Goal: Information Seeking & Learning: Find specific page/section

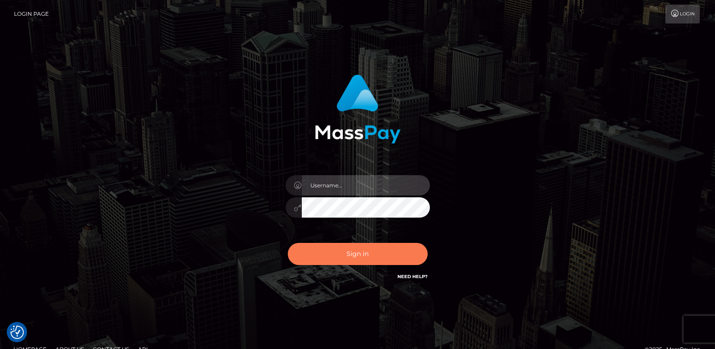
type input "ts2.es"
click at [325, 253] on button "Sign in" at bounding box center [358, 254] width 140 height 22
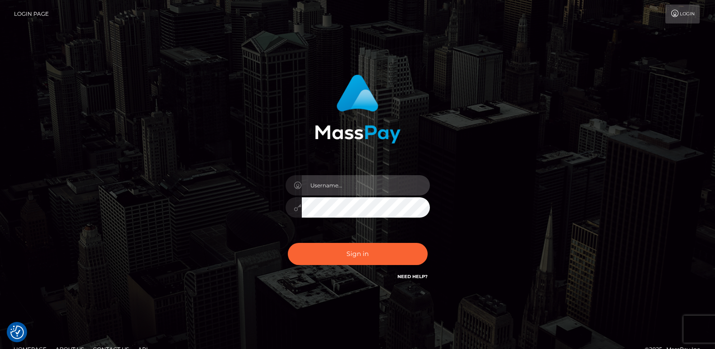
type input "[DOMAIN_NAME]"
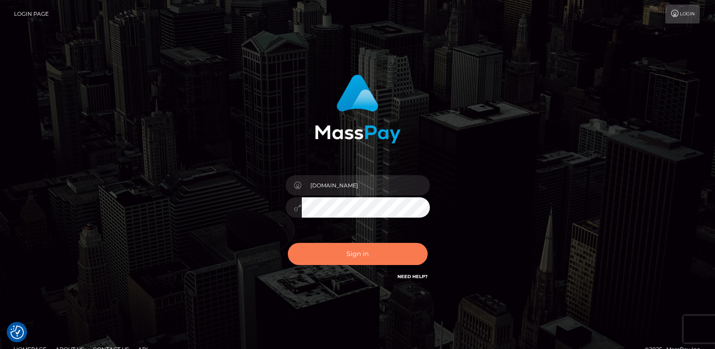
click at [325, 253] on button "Sign in" at bounding box center [358, 254] width 140 height 22
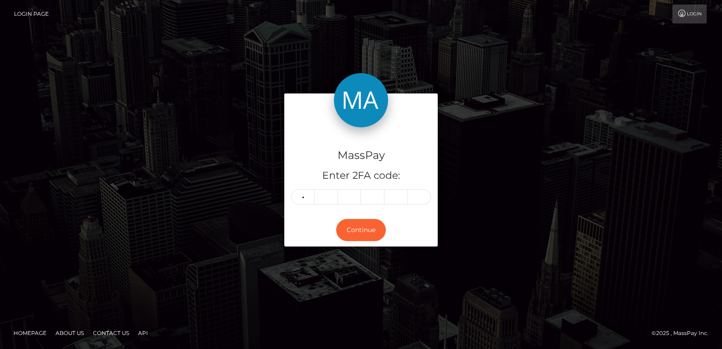
type input "1"
type input "3"
type input "2"
type input "8"
type input "3"
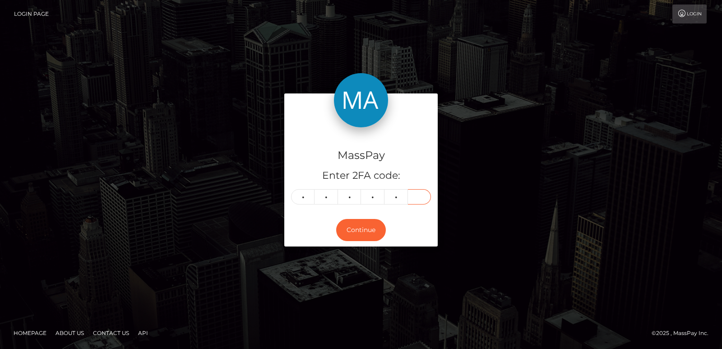
type input "3"
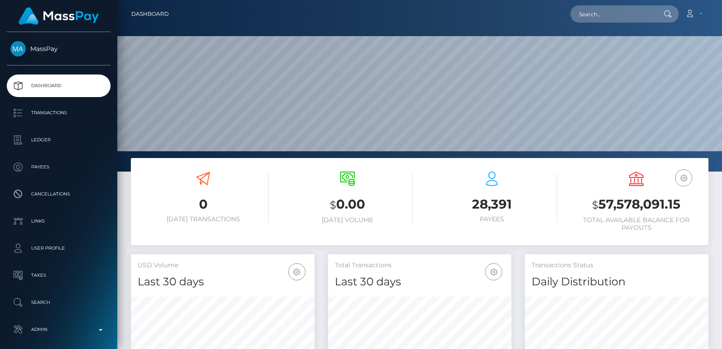
scroll to position [160, 183]
click at [580, 21] on input "text" at bounding box center [612, 13] width 85 height 17
paste input "evacbstrip@gmail.com"
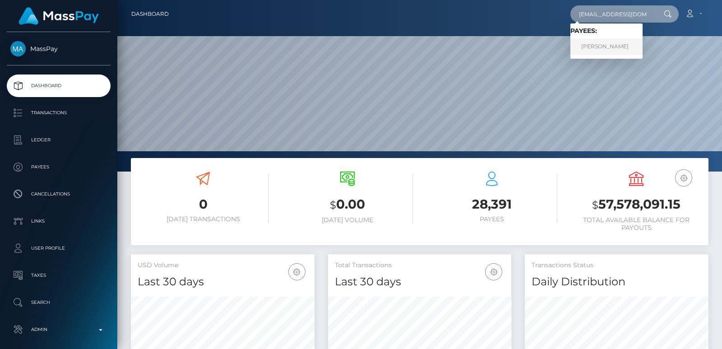
type input "evacbstrip@gmail.com"
click at [591, 46] on link "Anna Anikeeva" at bounding box center [606, 46] width 72 height 17
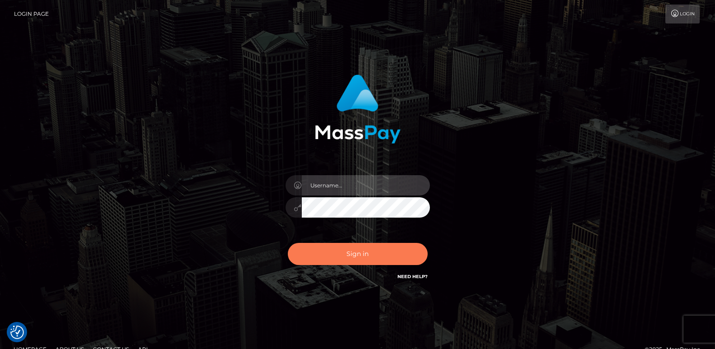
type input "[DOMAIN_NAME]"
click at [336, 264] on button "Sign in" at bounding box center [358, 254] width 140 height 22
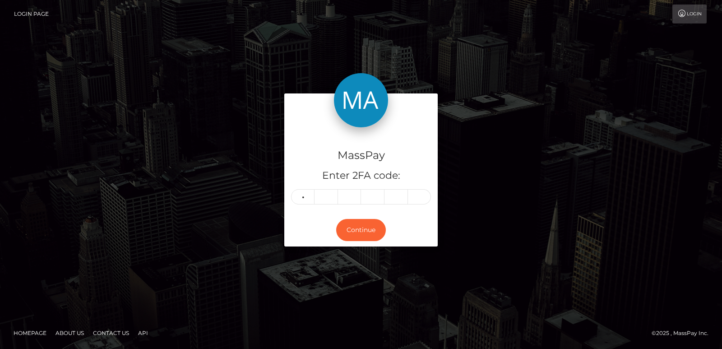
type input "8"
type input "5"
type input "0"
type input "8"
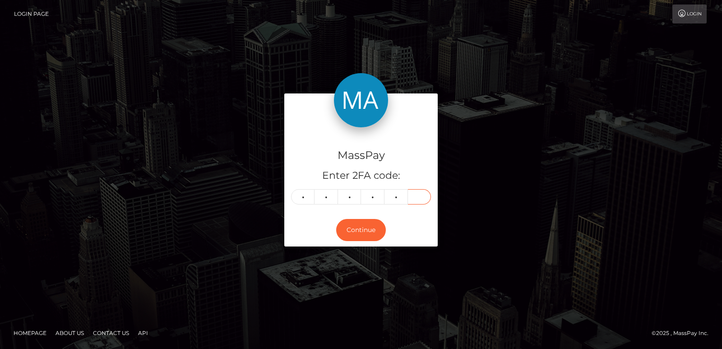
type input "4"
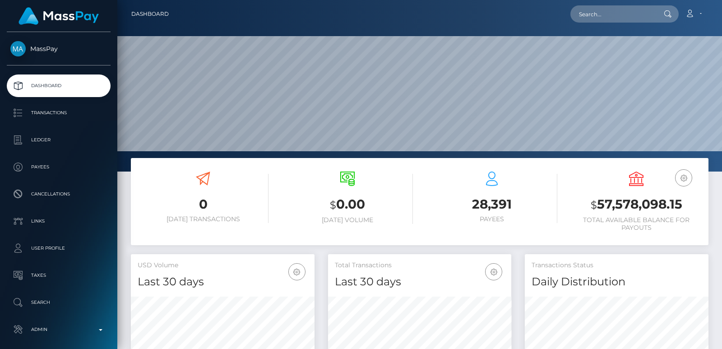
scroll to position [160, 183]
click at [598, 4] on nav "Dashboard Loading... Loading... Account Edit Profile" at bounding box center [419, 14] width 605 height 28
click at [589, 15] on input "text" at bounding box center [612, 13] width 85 height 17
paste input "malificentcbstrip@gmail.com"
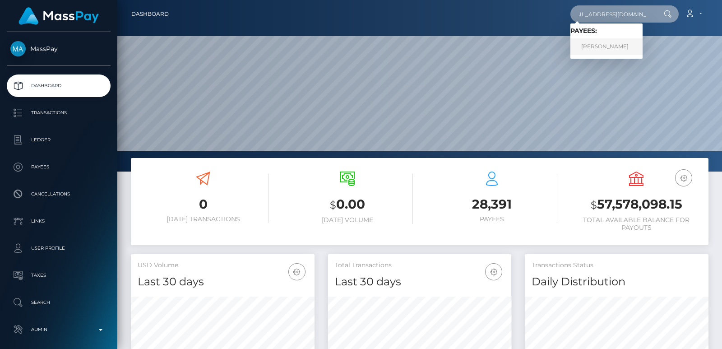
type input "malificentcbstrip@gmail.com"
click at [607, 53] on link "Viktoria Alexandrovna Malahova" at bounding box center [606, 46] width 72 height 17
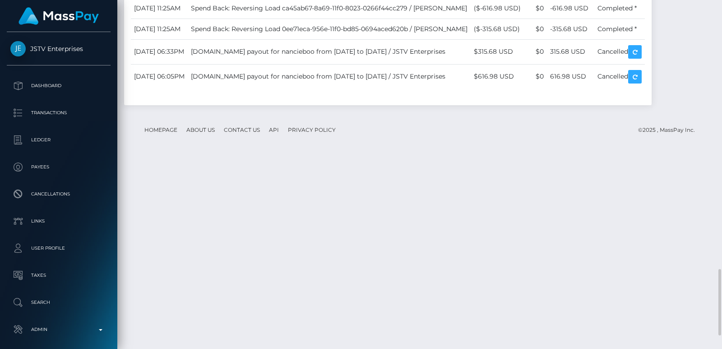
scroll to position [1477, 0]
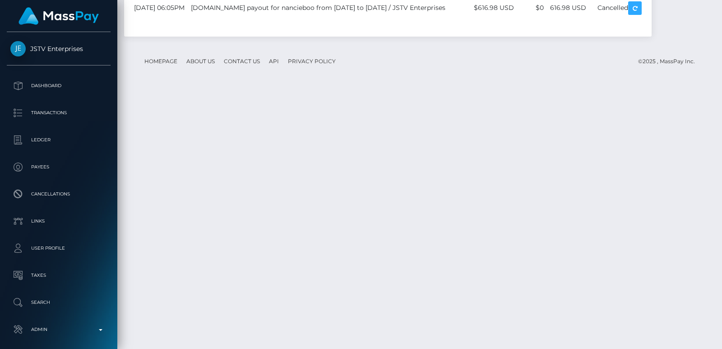
drag, startPoint x: 0, startPoint y: -39, endPoint x: 30, endPoint y: -39, distance: 30.2
click at [30, 0] on html "JSTV Enterprises Dashboard Transactions Ledger Payees Links Taxes" at bounding box center [361, 174] width 722 height 349
drag, startPoint x: 228, startPoint y: 196, endPoint x: 626, endPoint y: 222, distance: 399.4
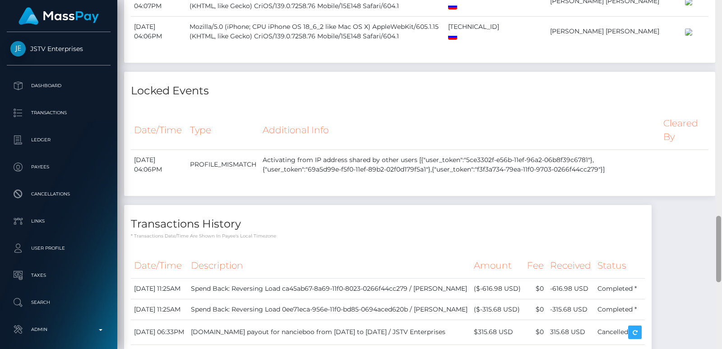
click at [719, 20] on div at bounding box center [718, 174] width 7 height 349
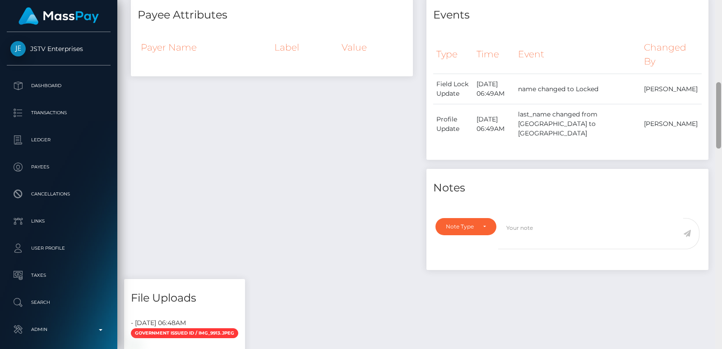
click at [719, 20] on div at bounding box center [718, 174] width 7 height 349
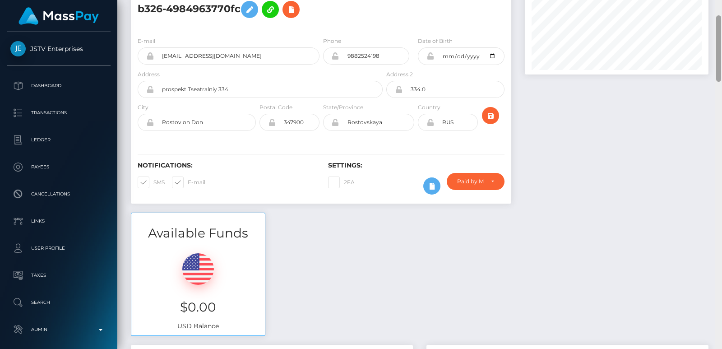
click at [719, 20] on div at bounding box center [718, 48] width 5 height 66
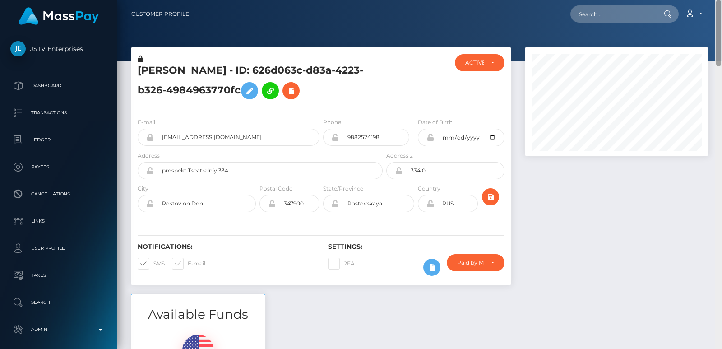
click at [717, 9] on div "Customer Profile Loading... Loading..." at bounding box center [419, 174] width 605 height 349
click at [594, 9] on input "text" at bounding box center [612, 13] width 85 height 17
paste input "[EMAIL_ADDRESS][DOMAIN_NAME]"
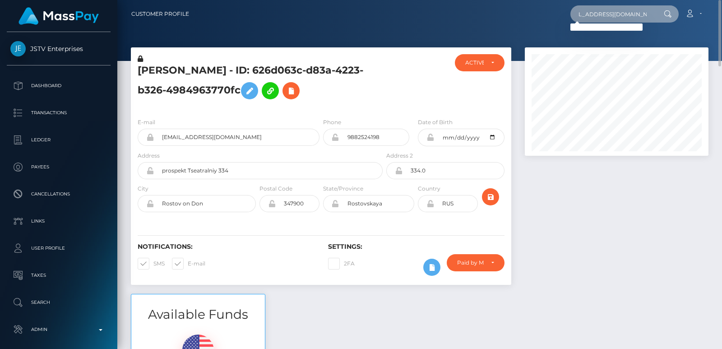
type input "[EMAIL_ADDRESS][DOMAIN_NAME]"
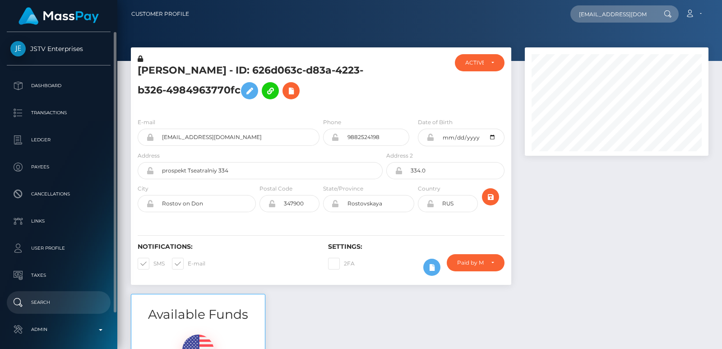
click at [34, 303] on p "Search" at bounding box center [58, 303] width 97 height 14
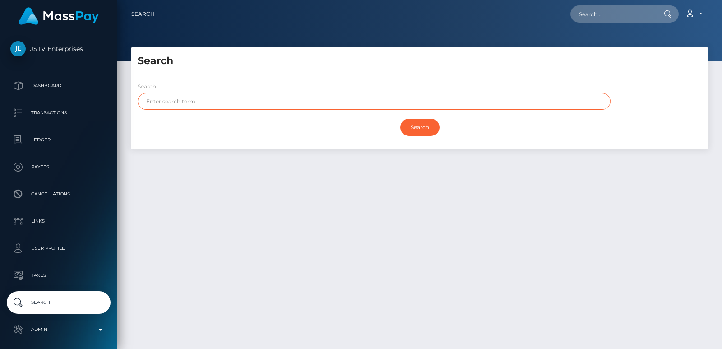
click at [168, 97] on input "text" at bounding box center [374, 101] width 473 height 17
paste input "Hyacinth"
type input "Hyacinth"
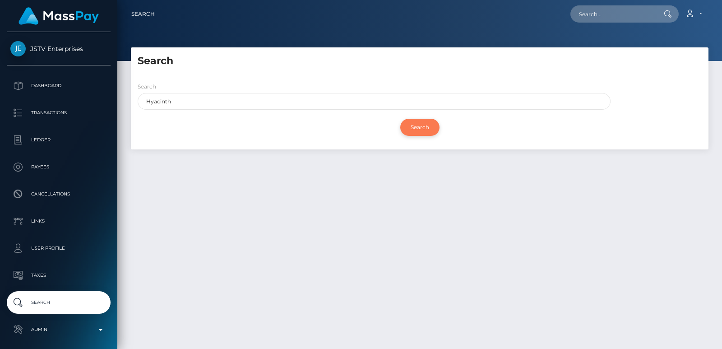
click at [426, 130] on input "Search" at bounding box center [419, 127] width 39 height 17
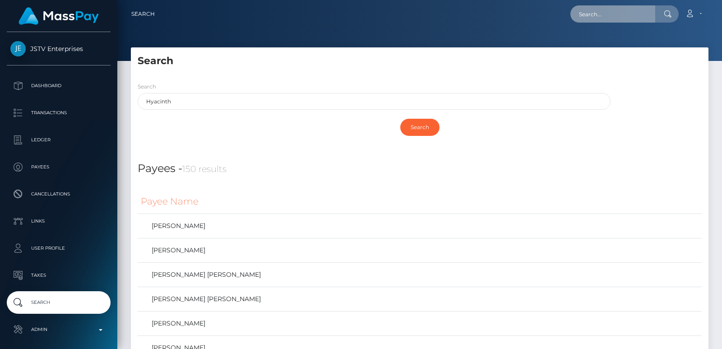
click at [593, 17] on input "text" at bounding box center [612, 13] width 85 height 17
paste input "[EMAIL_ADDRESS][DOMAIN_NAME]"
type input "[EMAIL_ADDRESS][DOMAIN_NAME]"
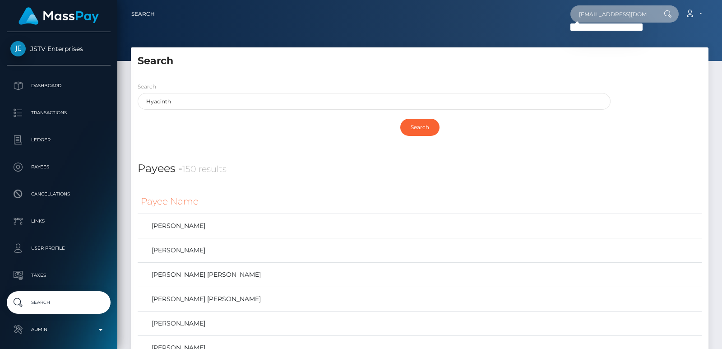
click at [588, 18] on input "[EMAIL_ADDRESS][DOMAIN_NAME]" at bounding box center [612, 13] width 85 height 17
paste input "[EMAIL_ADDRESS][DOMAIN_NAME]"
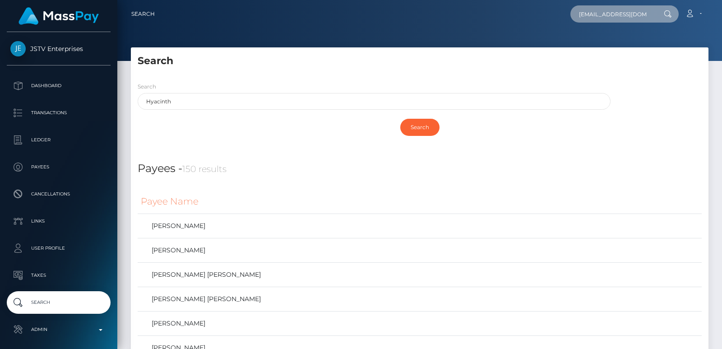
scroll to position [0, 20]
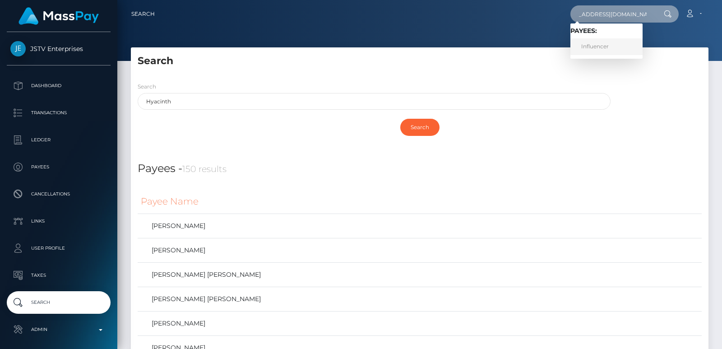
type input "[EMAIL_ADDRESS][DOMAIN_NAME]"
click at [599, 45] on link "Influencer" at bounding box center [606, 46] width 72 height 17
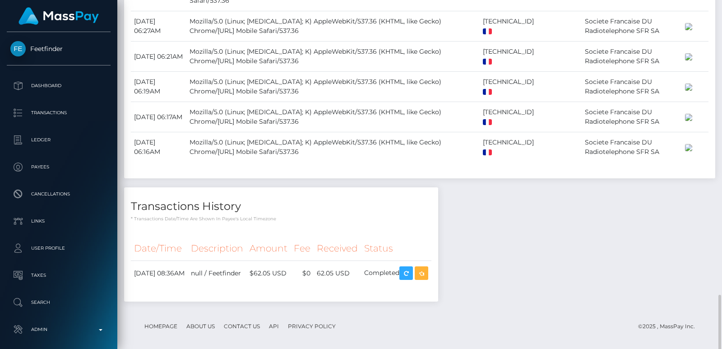
scroll to position [970, 0]
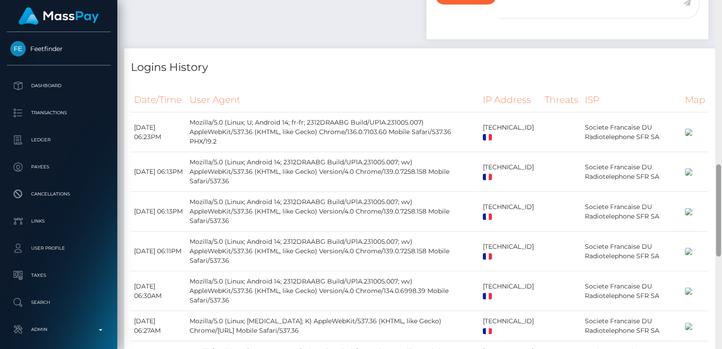
click at [720, 15] on div at bounding box center [718, 174] width 7 height 349
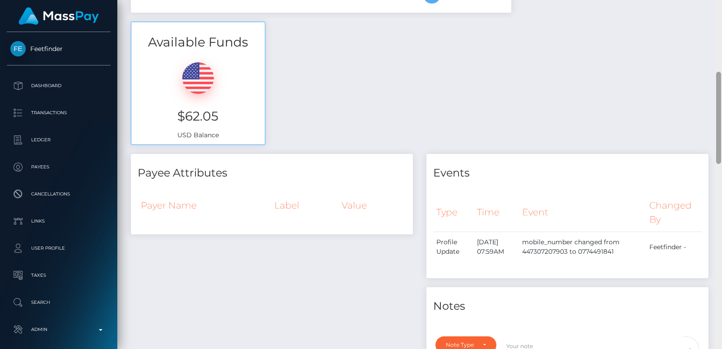
click at [720, 15] on div "Customer Profile Loading... Loading..." at bounding box center [419, 174] width 605 height 349
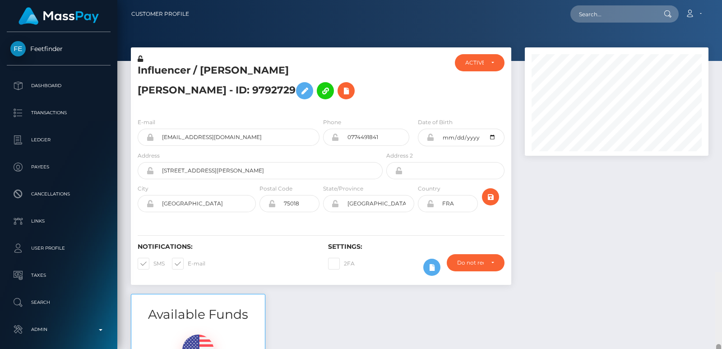
click at [720, 15] on nav "Customer Profile Loading... Loading... Account" at bounding box center [419, 14] width 605 height 28
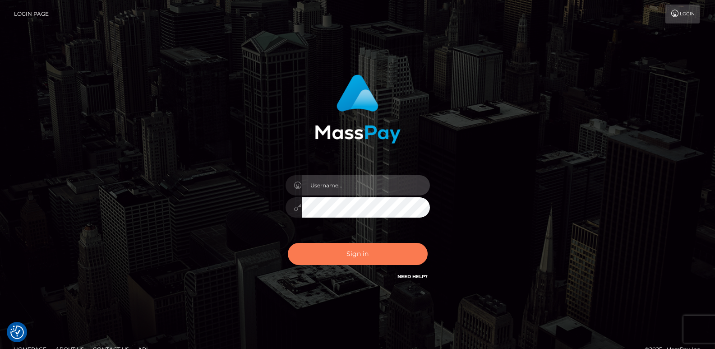
type input "ts2.es"
click at [324, 258] on button "Sign in" at bounding box center [358, 254] width 140 height 22
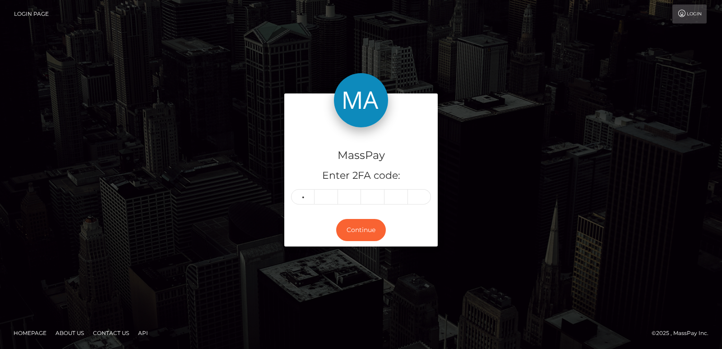
type input "4"
type input "5"
type input "1"
type input "6"
type input "9"
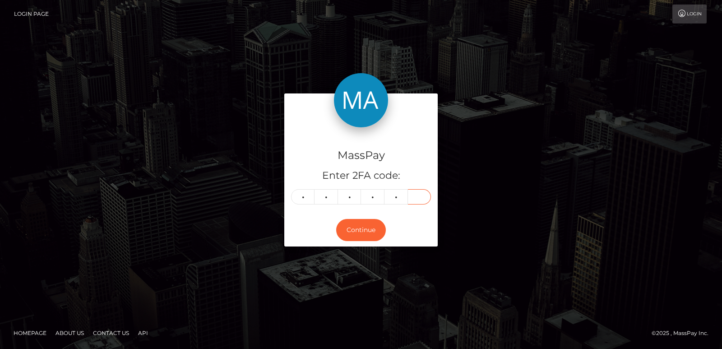
type input "7"
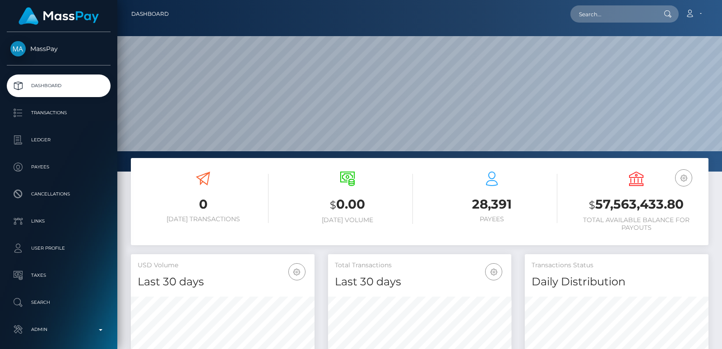
scroll to position [160, 183]
click at [635, 9] on input "text" at bounding box center [612, 13] width 85 height 17
paste input "[EMAIL_ADDRESS][DOMAIN_NAME]"
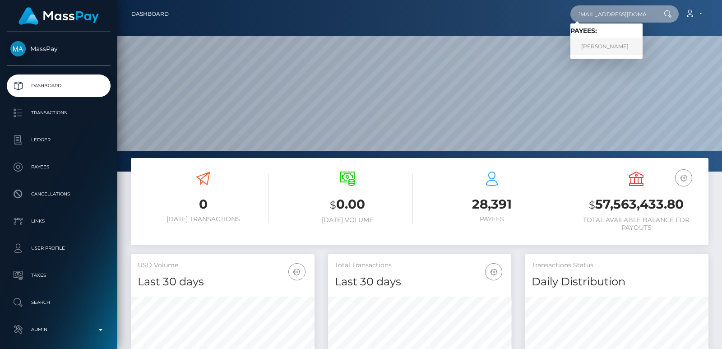
type input "[EMAIL_ADDRESS][DOMAIN_NAME]"
click at [609, 48] on link "Raffaella Abderhalden" at bounding box center [606, 46] width 72 height 17
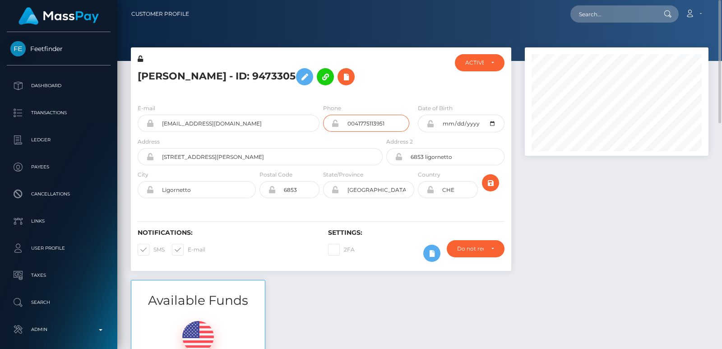
click at [349, 132] on input "0041775113951" at bounding box center [374, 123] width 70 height 17
click at [163, 77] on h5 "Raffaella Abderhalden - ID: 9473305" at bounding box center [258, 77] width 240 height 26
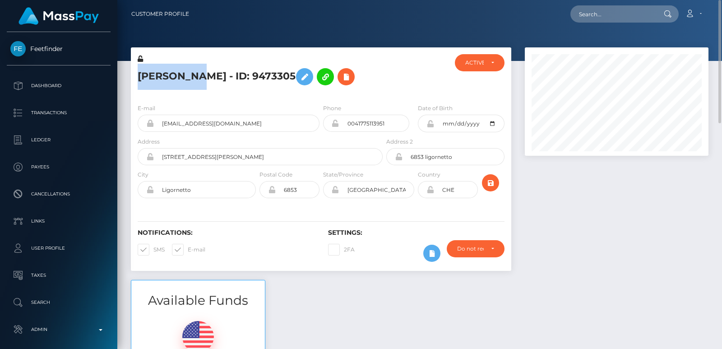
click at [163, 77] on h5 "Raffaella Abderhalden - ID: 9473305" at bounding box center [258, 77] width 240 height 26
click at [196, 90] on h5 "Raffaella Abderhalden - ID: 9473305" at bounding box center [258, 77] width 240 height 26
drag, startPoint x: 144, startPoint y: 71, endPoint x: 150, endPoint y: 73, distance: 6.9
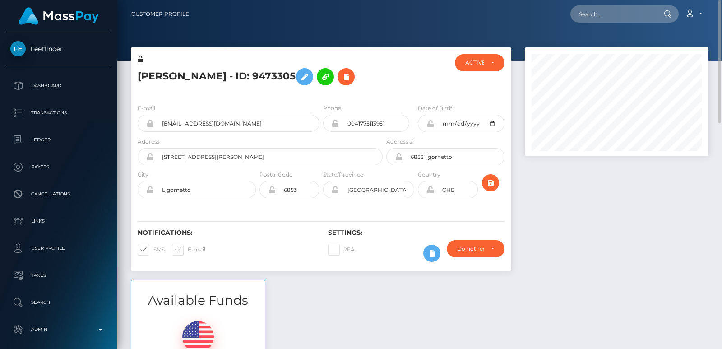
click at [150, 73] on h5 "Raffaella Abderhalden - ID: 9473305" at bounding box center [258, 77] width 240 height 26
click at [358, 132] on input "0041775113951" at bounding box center [374, 123] width 70 height 17
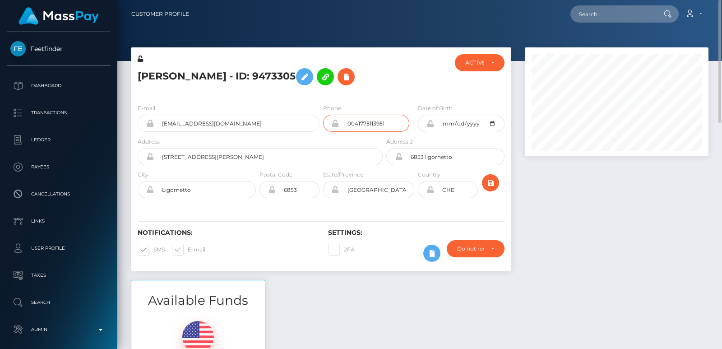
click at [358, 132] on input "0041775113951" at bounding box center [374, 123] width 70 height 17
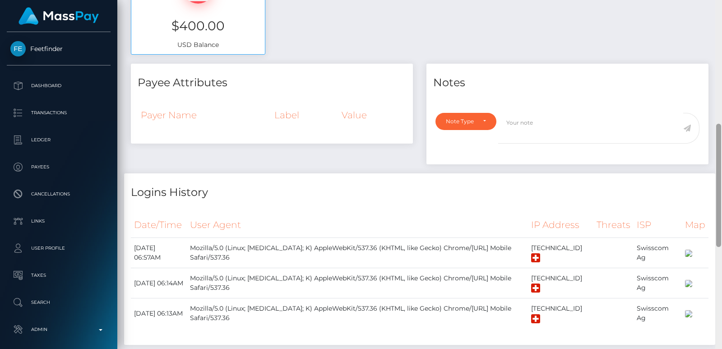
click at [720, 134] on div at bounding box center [718, 185] width 5 height 123
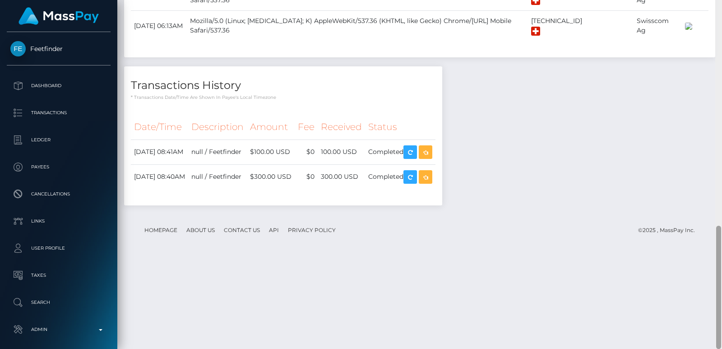
click at [719, 259] on div at bounding box center [718, 174] width 7 height 349
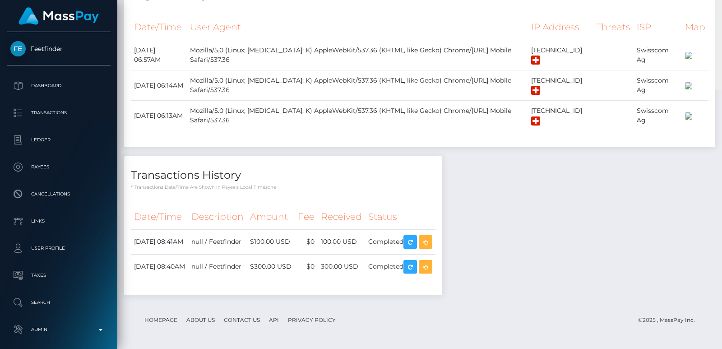
scroll to position [287, 0]
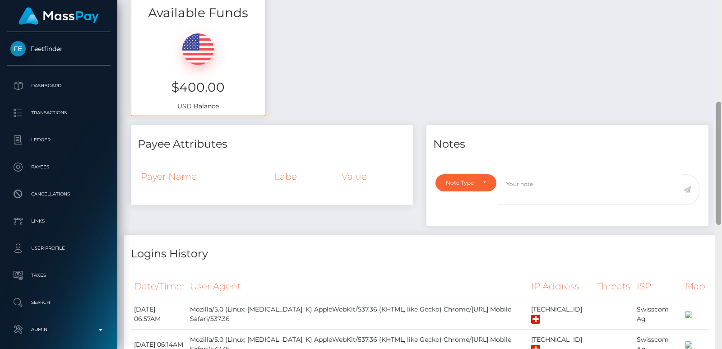
click at [718, 13] on div at bounding box center [718, 174] width 7 height 349
click at [718, 13] on div "Customer Profile Loading... Loading..." at bounding box center [419, 174] width 605 height 349
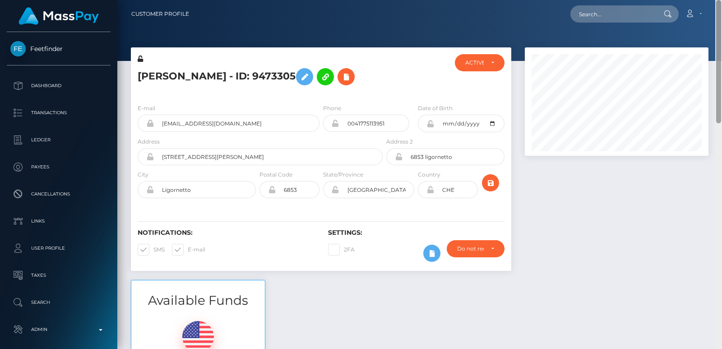
click at [718, 13] on nav "Customer Profile Loading... Loading... Account" at bounding box center [419, 14] width 605 height 28
click at [626, 10] on input "text" at bounding box center [612, 13] width 85 height 17
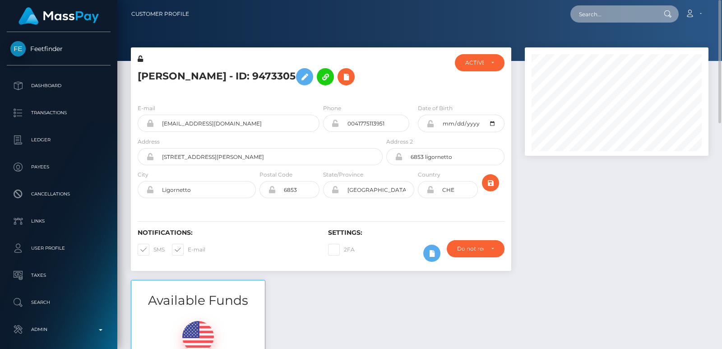
paste input "ashcroftandrew2001@gmail.com"
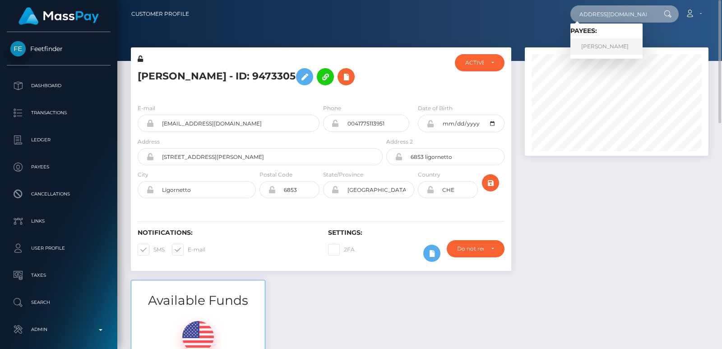
type input "ashcroftandrew2001@gmail.com"
click at [630, 46] on link "ANDREW DAVID ASHCROFT" at bounding box center [606, 46] width 72 height 17
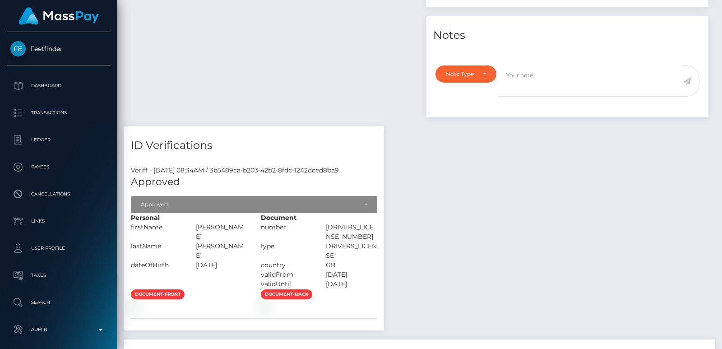
scroll to position [220, 0]
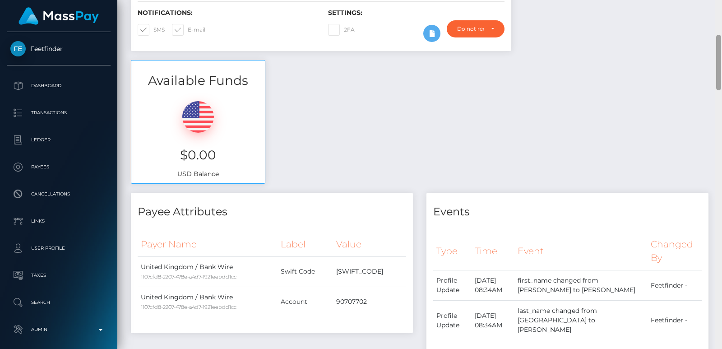
click at [718, 10] on div at bounding box center [718, 174] width 7 height 349
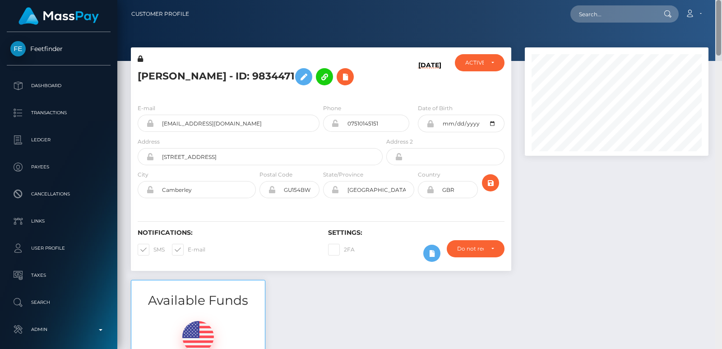
click at [718, 10] on div "Customer Profile Loading... Loading..." at bounding box center [419, 174] width 605 height 349
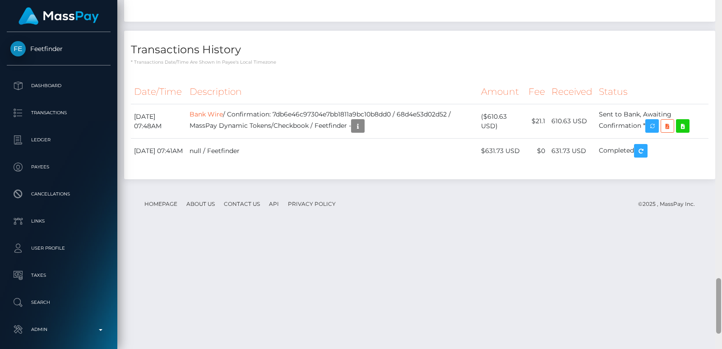
scroll to position [1840, 0]
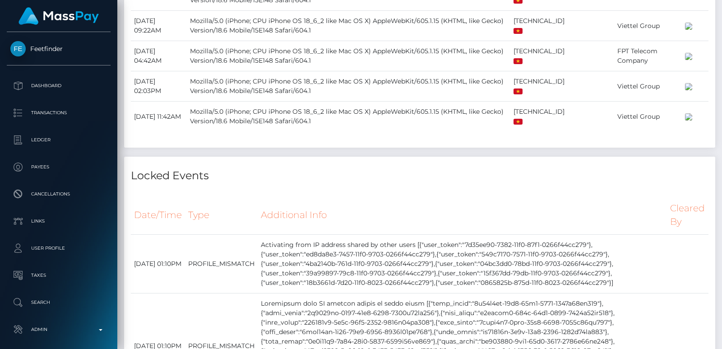
click at [715, 5] on div at bounding box center [718, 174] width 7 height 349
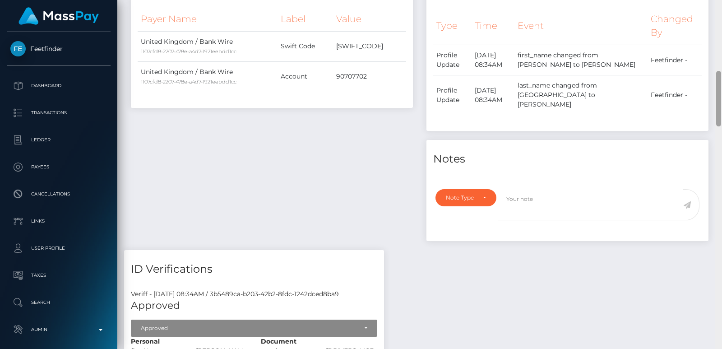
click at [715, 5] on div at bounding box center [718, 174] width 7 height 349
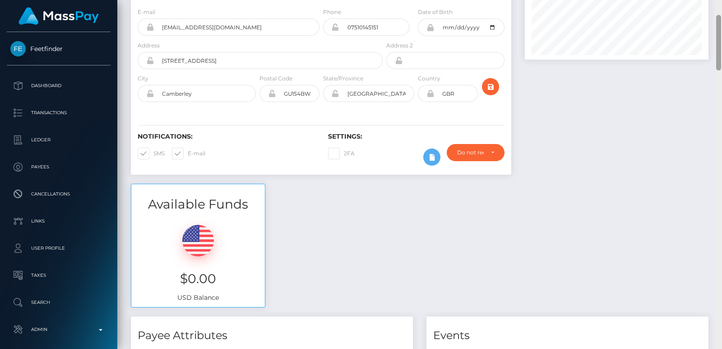
click at [715, 5] on div "Customer Profile Loading... Loading..." at bounding box center [419, 174] width 605 height 349
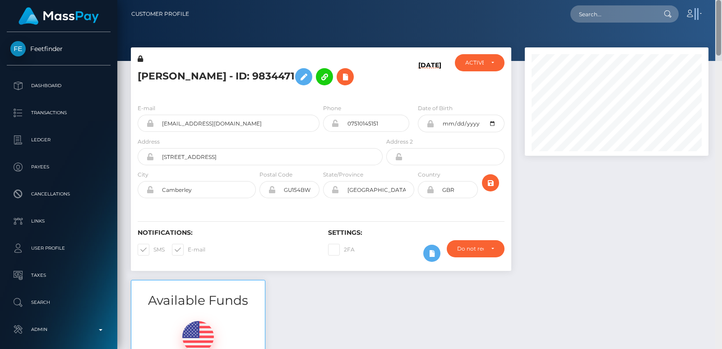
click at [715, 5] on nav "Customer Profile Loading... Loading... Account" at bounding box center [419, 14] width 605 height 28
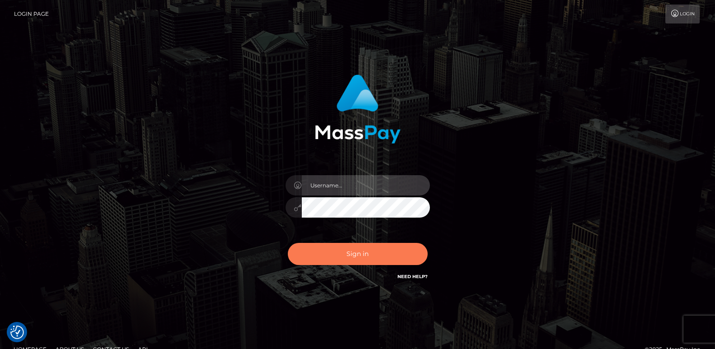
type input "[DOMAIN_NAME]"
click at [369, 263] on button "Sign in" at bounding box center [358, 254] width 140 height 22
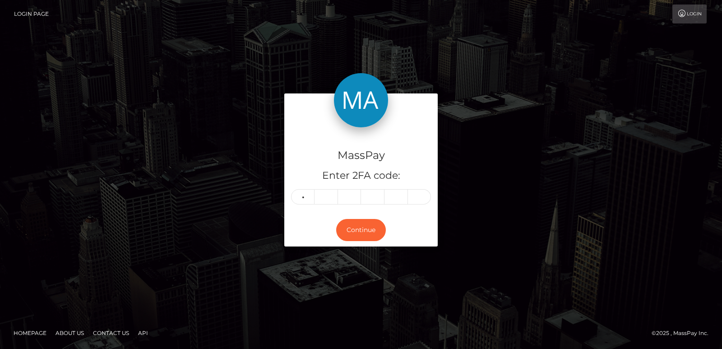
type input "2"
type input "5"
type input "8"
type input "0"
type input "2"
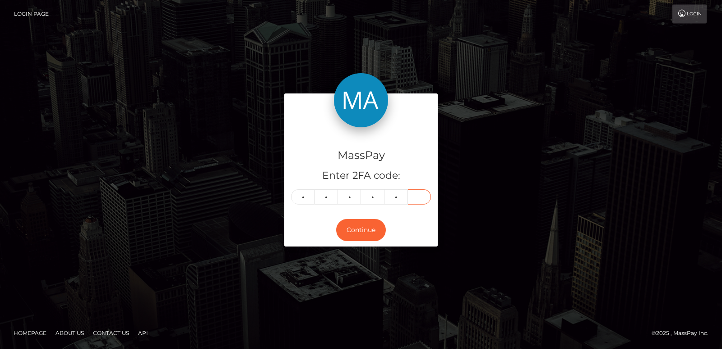
type input "9"
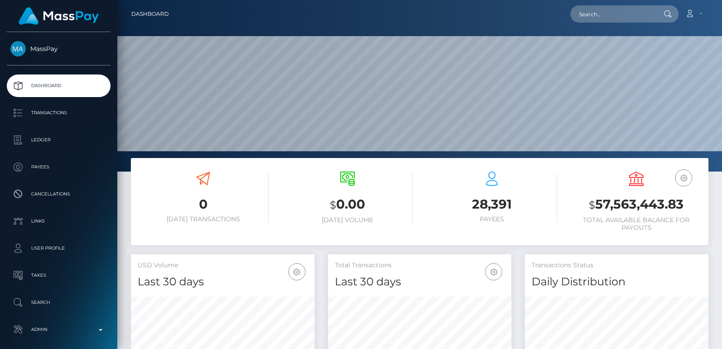
scroll to position [171, 605]
click at [628, 10] on input "text" at bounding box center [612, 13] width 85 height 17
paste input "[EMAIL_ADDRESS][DOMAIN_NAME]"
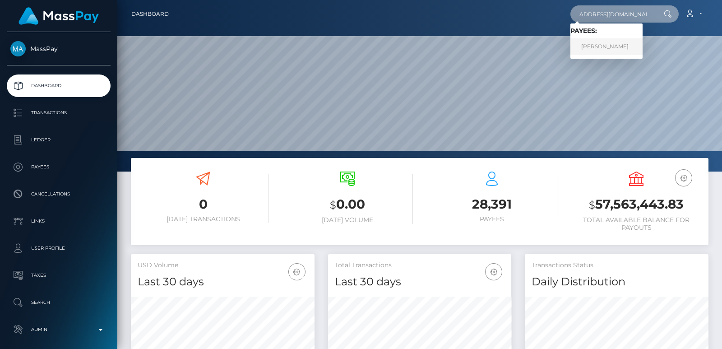
type input "[EMAIL_ADDRESS][DOMAIN_NAME]"
click at [638, 45] on link "ANDREW DAVID ASHCROFT" at bounding box center [606, 46] width 72 height 17
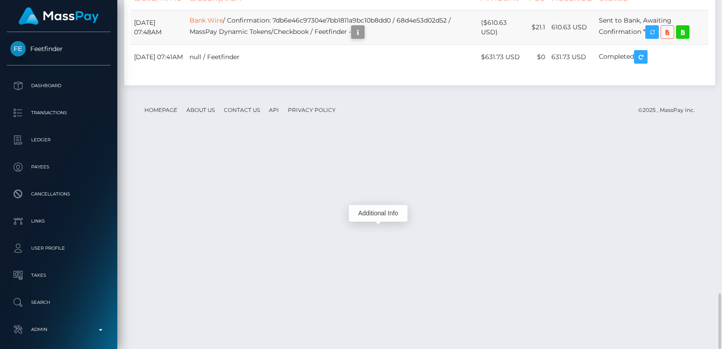
scroll to position [108, 183]
click at [363, 38] on icon "button" at bounding box center [357, 32] width 11 height 11
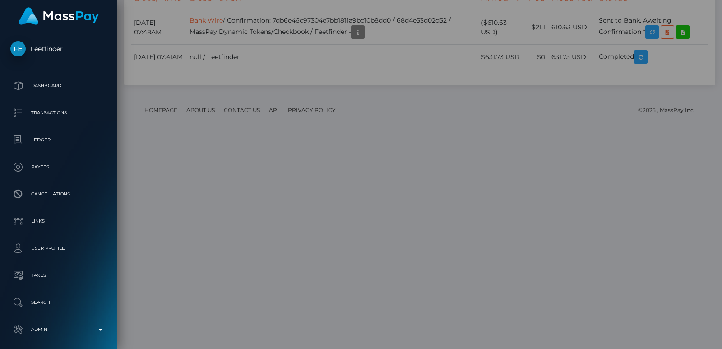
scroll to position [0, 0]
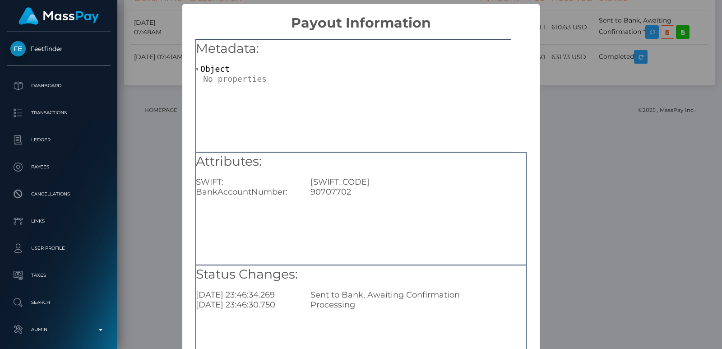
click at [379, 216] on div "Attributes: SWIFT: REVOGB2LXXX BankAccountNumber: 90707702" at bounding box center [360, 208] width 331 height 113
click at [143, 181] on div "× Payout Information Metadata: Object Attributes: SWIFT: REVOGB2LXXX BankAccoun…" at bounding box center [361, 174] width 722 height 349
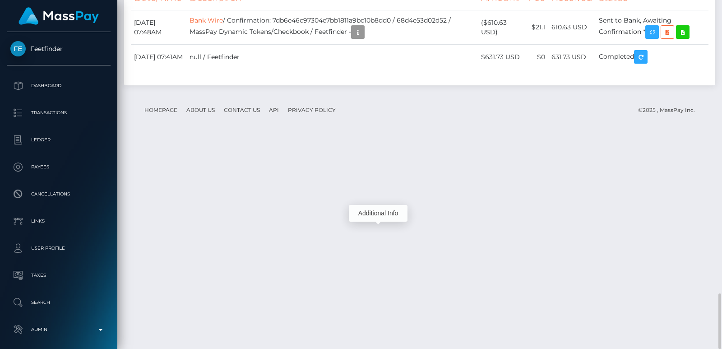
scroll to position [108, 183]
click at [223, 24] on link "Bank Wire" at bounding box center [206, 20] width 33 height 8
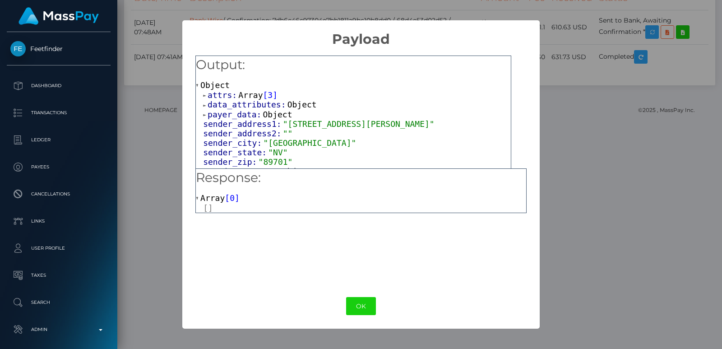
click at [162, 208] on div "× Payload Output: Object attrs: Array [ 3 ] data_attributes: Object payer_data:…" at bounding box center [361, 174] width 722 height 349
click at [173, 211] on div "× Payload Output: Object attrs: Array [ 3 ] data_attributes: Object payer_data:…" at bounding box center [361, 174] width 722 height 349
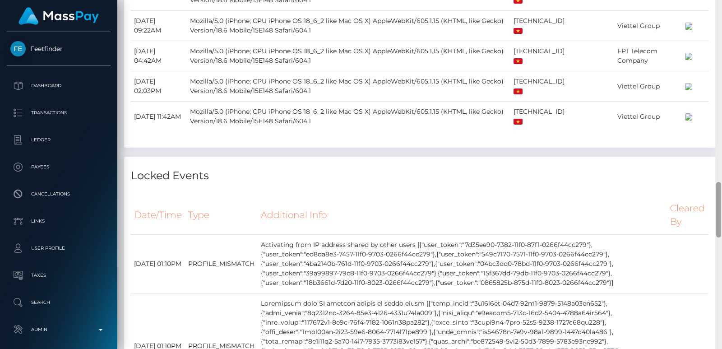
click at [721, 12] on div at bounding box center [718, 174] width 7 height 349
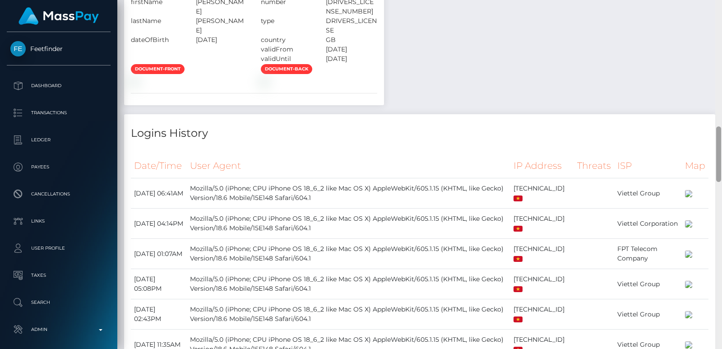
click at [721, 12] on div at bounding box center [718, 174] width 7 height 349
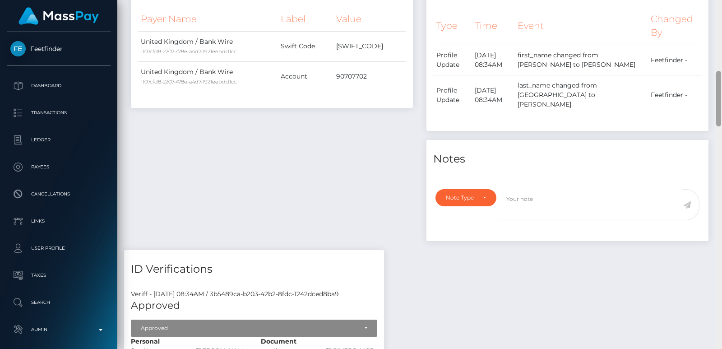
click at [721, 12] on div at bounding box center [718, 174] width 7 height 349
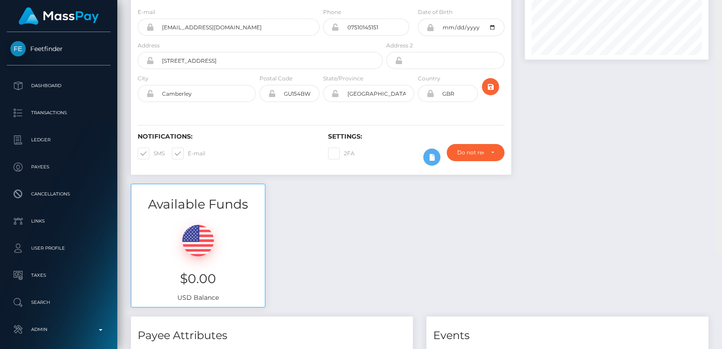
click at [721, 12] on div "Customer Profile Loading... Loading..." at bounding box center [419, 174] width 605 height 349
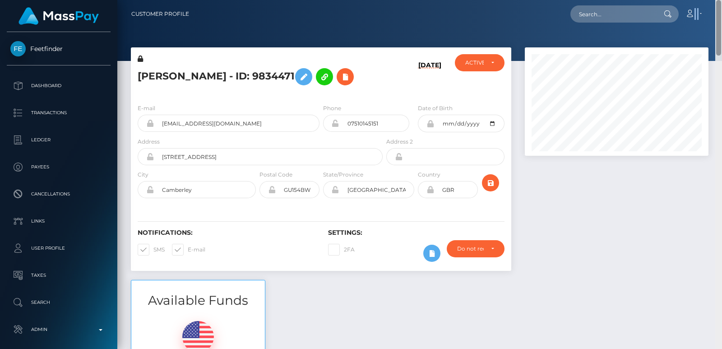
click at [721, 12] on nav "Customer Profile Loading... Loading... Account" at bounding box center [419, 14] width 605 height 28
click at [589, 13] on input "text" at bounding box center [612, 13] width 85 height 17
paste input "raffaella.abde@gmail.com"
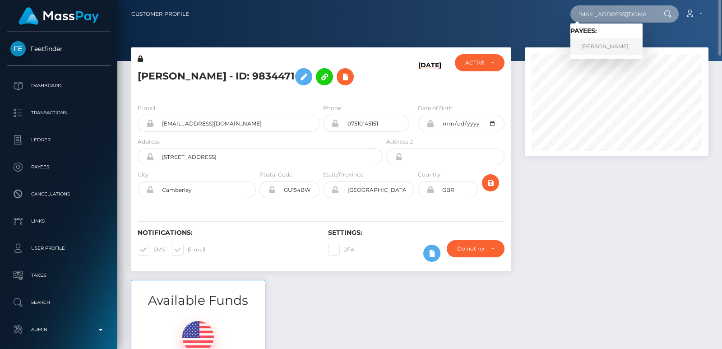
type input "raffaella.abde@gmail.com"
click at [600, 47] on link "Raffaella Abderhalden" at bounding box center [606, 46] width 72 height 17
